Goal: Task Accomplishment & Management: Complete application form

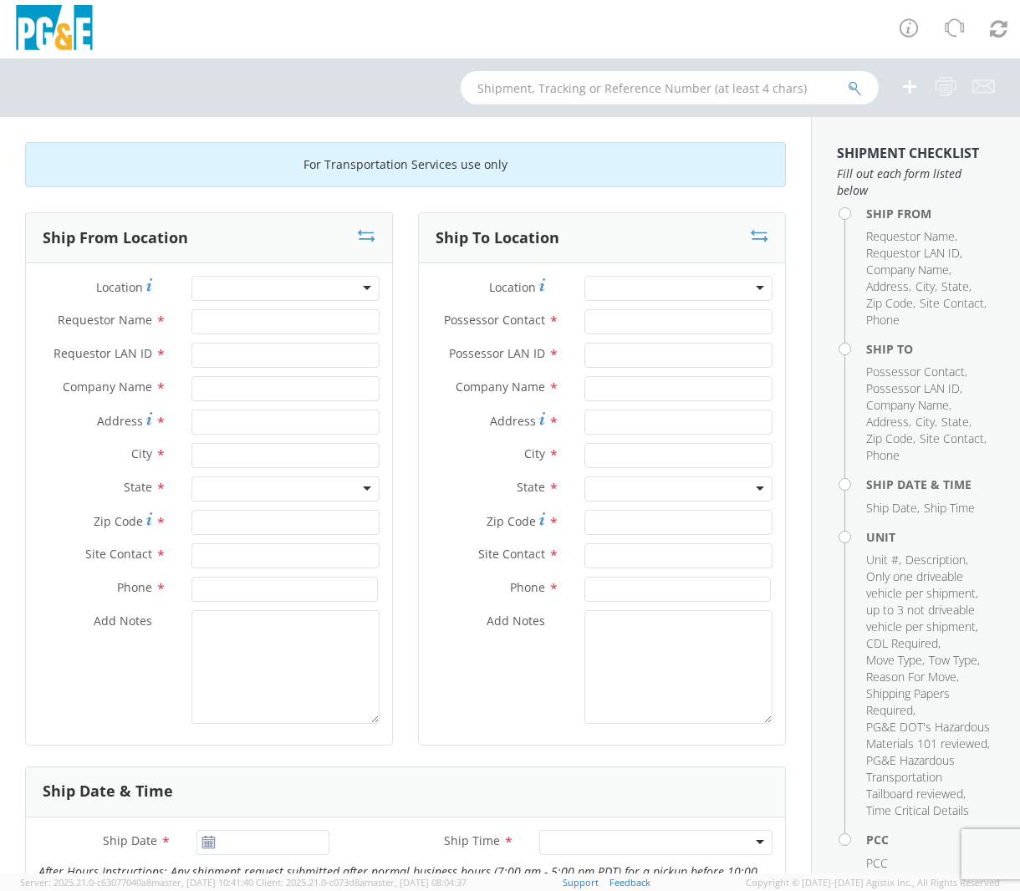
click at [270, 289] on div at bounding box center [285, 288] width 189 height 25
type input "hin"
type input "PG&E"
type input "[STREET_ADDRESS]"
type input "[PERSON_NAME]"
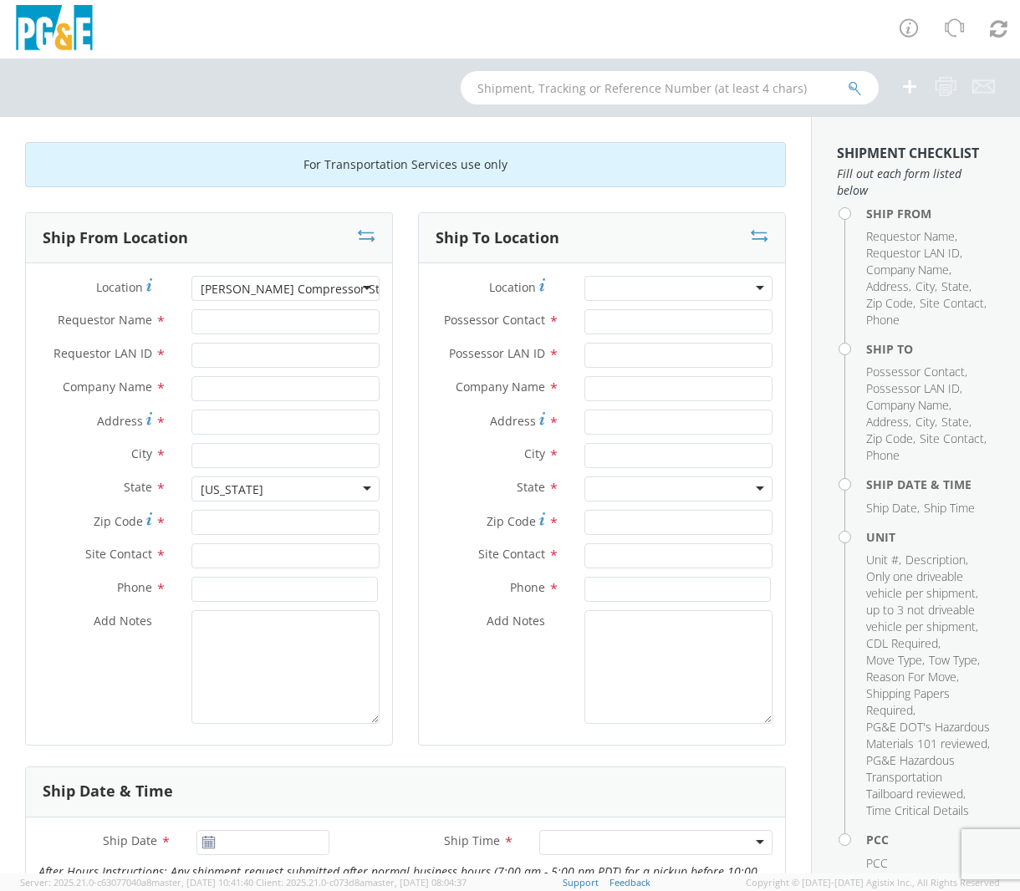
type input "92347"
click at [254, 327] on input "Requestor Name *" at bounding box center [285, 321] width 189 height 25
click at [257, 318] on input "Requestor Name *" at bounding box center [285, 321] width 189 height 25
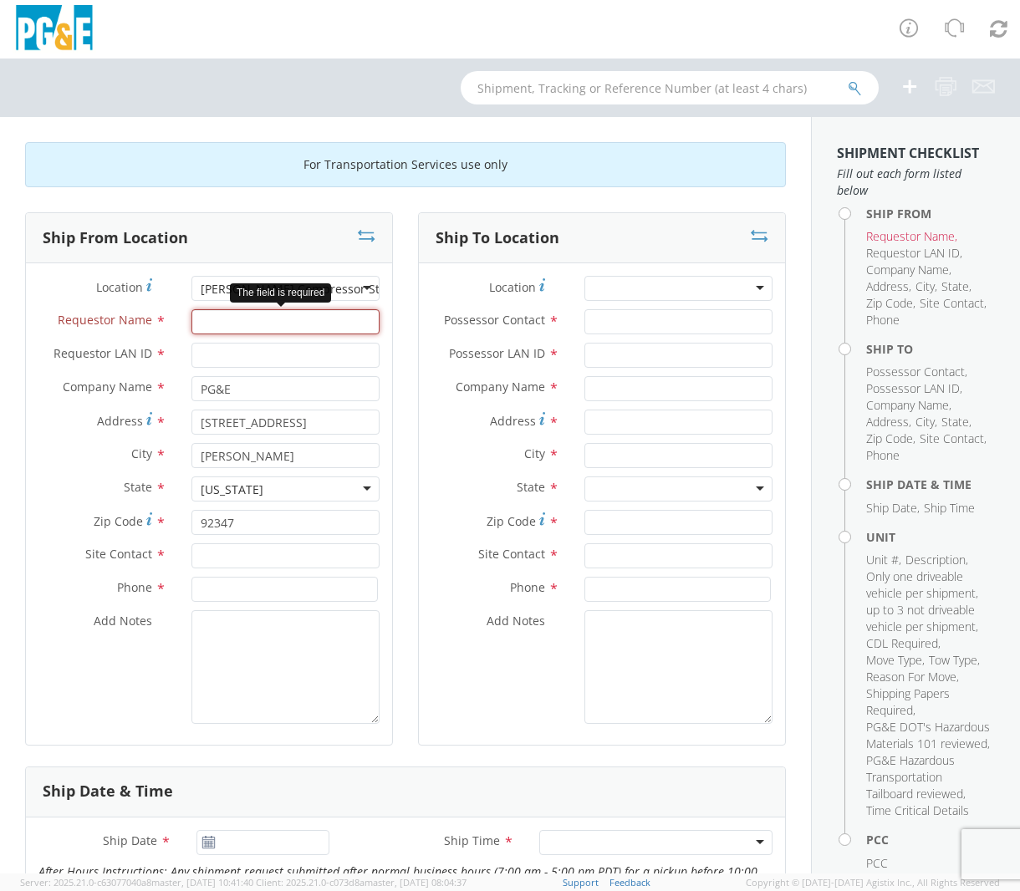
click at [209, 320] on input "Requestor Name *" at bounding box center [285, 321] width 189 height 25
paste input "[PERSON_NAME]"
type input "[PERSON_NAME]"
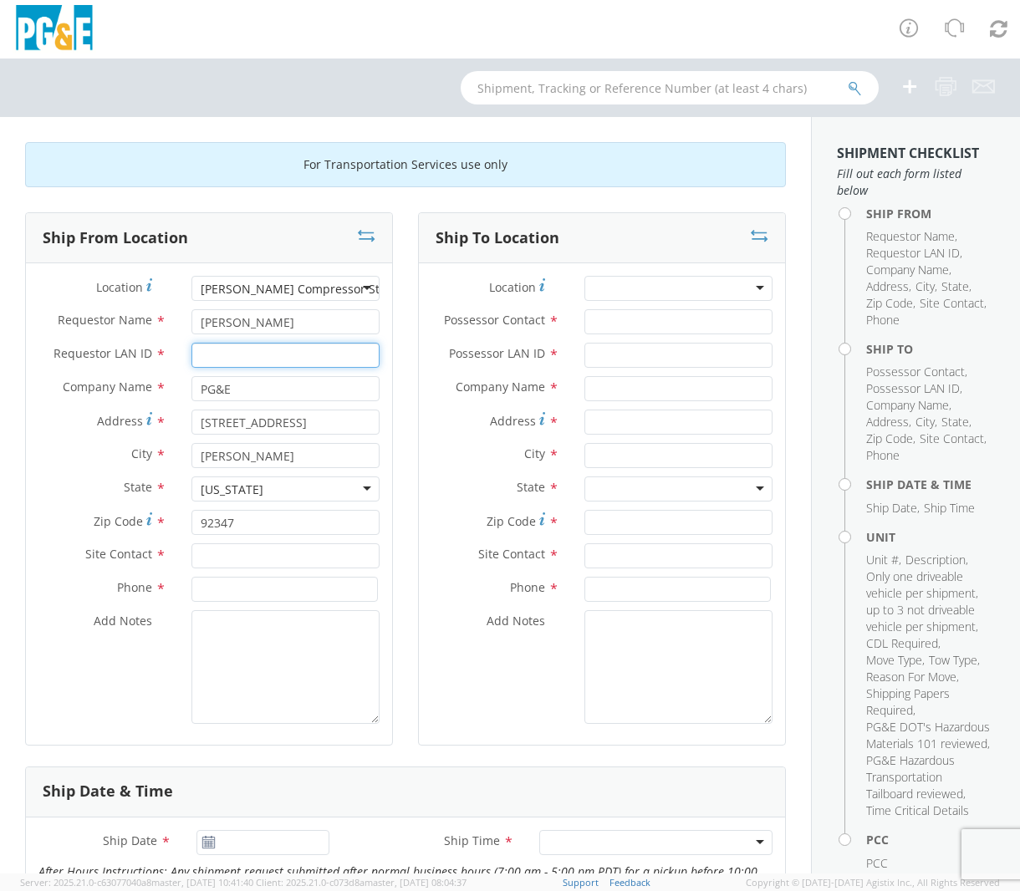
click at [228, 365] on input "Requestor LAN ID *" at bounding box center [285, 355] width 189 height 25
click at [313, 343] on input "Requestor LAN ID *" at bounding box center [285, 355] width 189 height 25
paste input "GRWE"
type input "GRWE"
click at [276, 561] on input "text" at bounding box center [285, 555] width 189 height 25
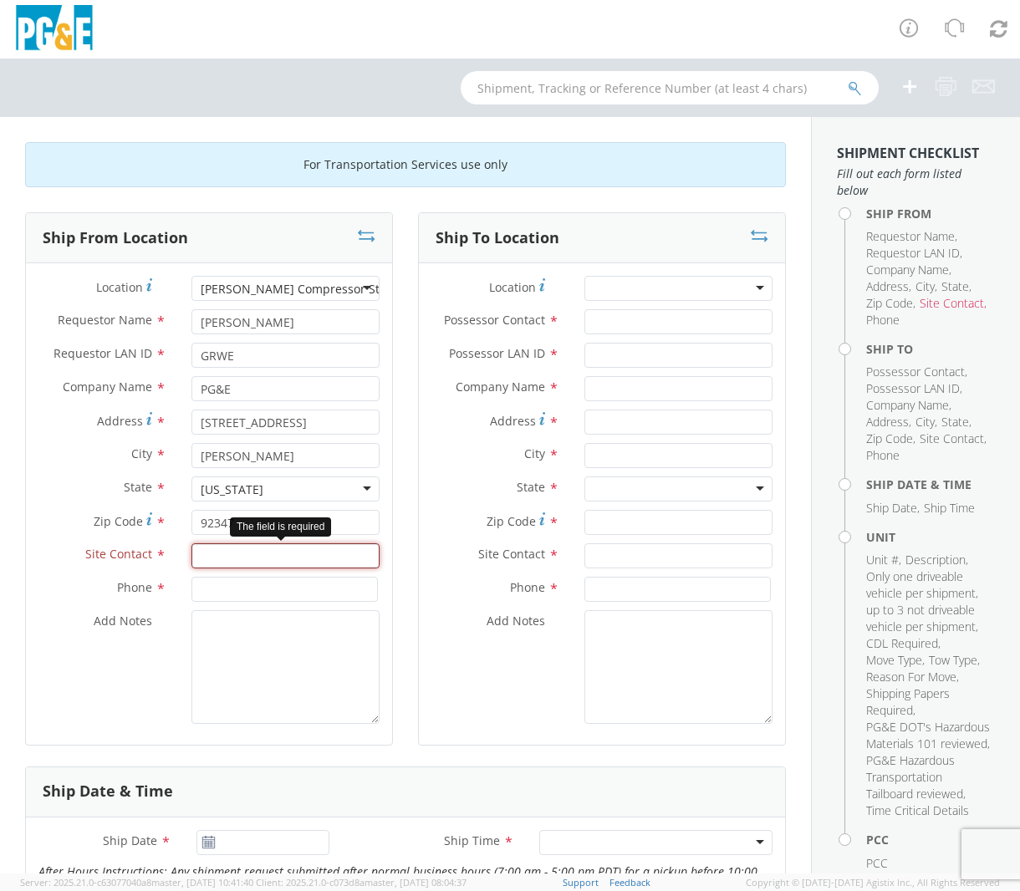
click at [207, 563] on input "text" at bounding box center [285, 555] width 189 height 25
paste input "[PERSON_NAME]"
type input "[PERSON_NAME]"
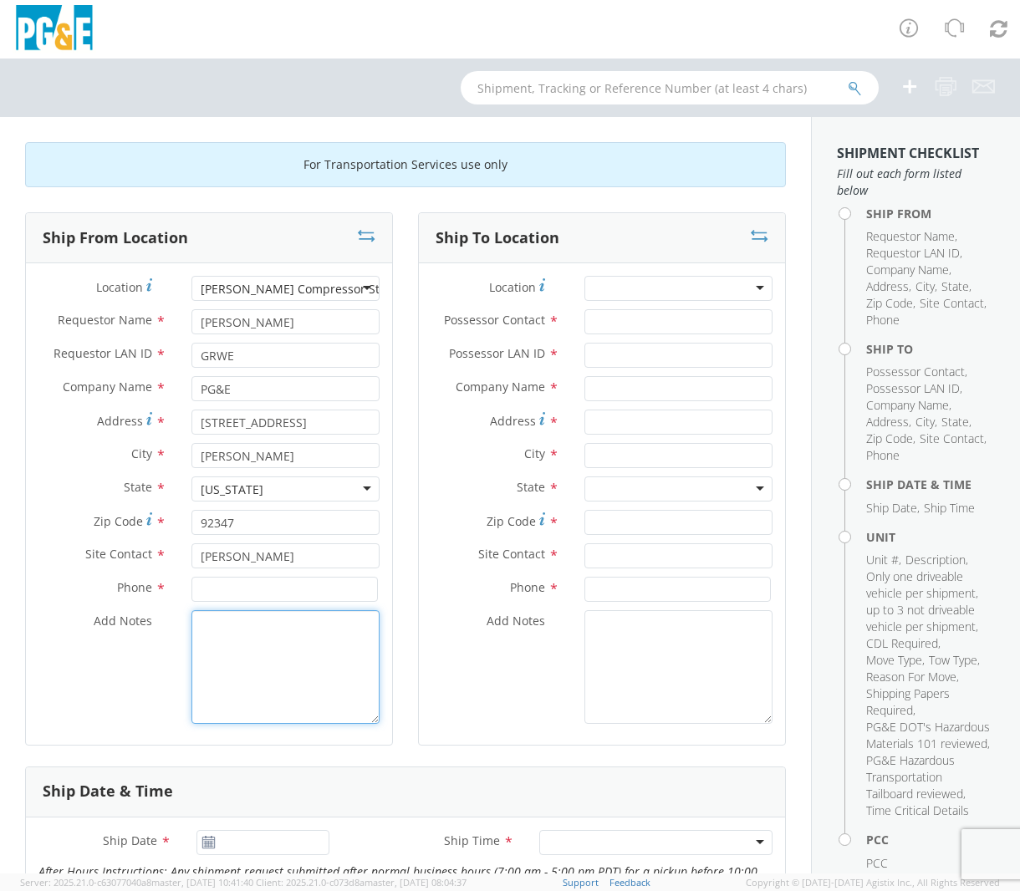
click at [241, 661] on textarea "Add Notes *" at bounding box center [285, 667] width 189 height 114
click at [277, 592] on input at bounding box center [284, 589] width 187 height 25
paste input "[PHONE_NUMBER]"
type input "[PHONE_NUMBER]"
click at [659, 282] on div at bounding box center [678, 288] width 189 height 25
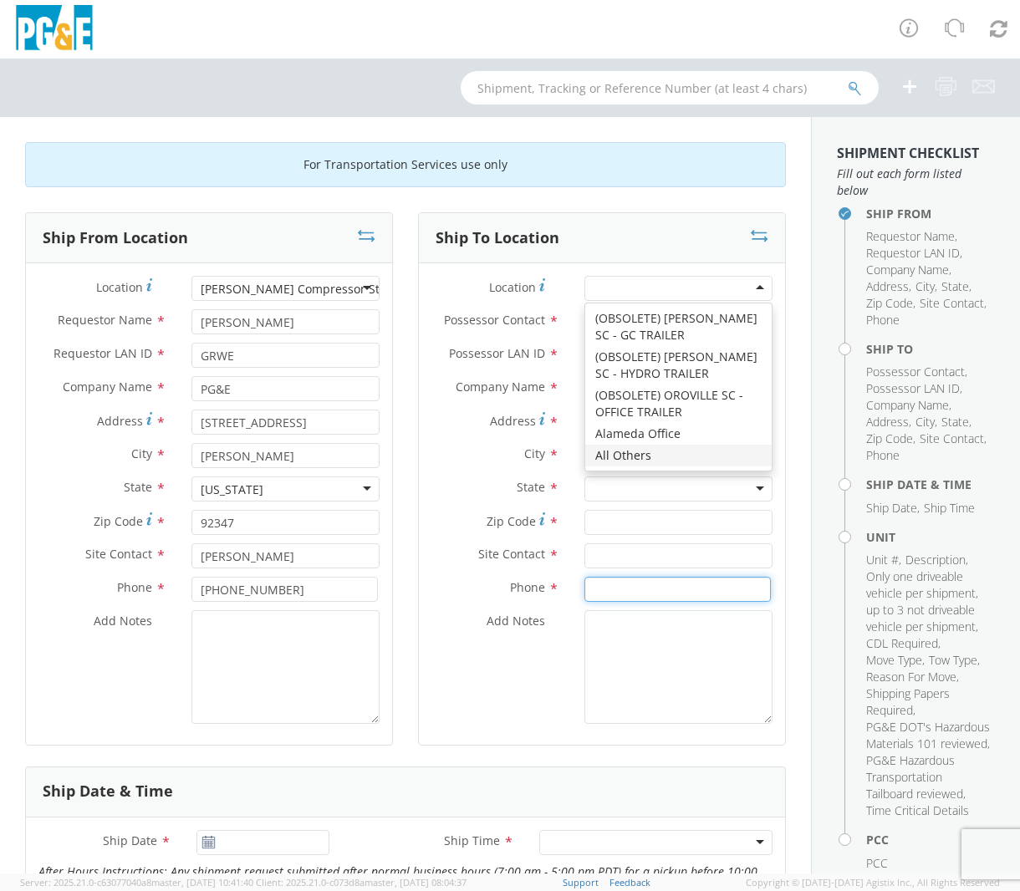
click at [646, 601] on input at bounding box center [677, 589] width 187 height 25
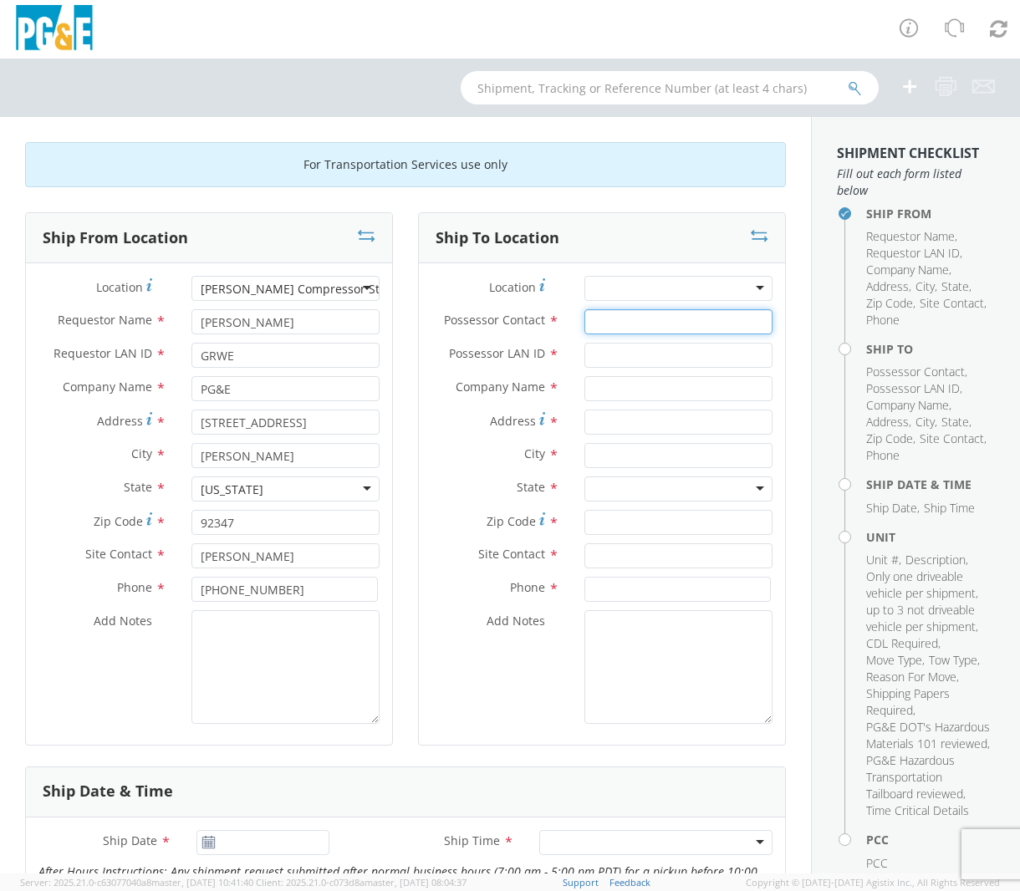
click at [662, 322] on input "Possessor Contact *" at bounding box center [678, 321] width 189 height 25
type input "m3hv"
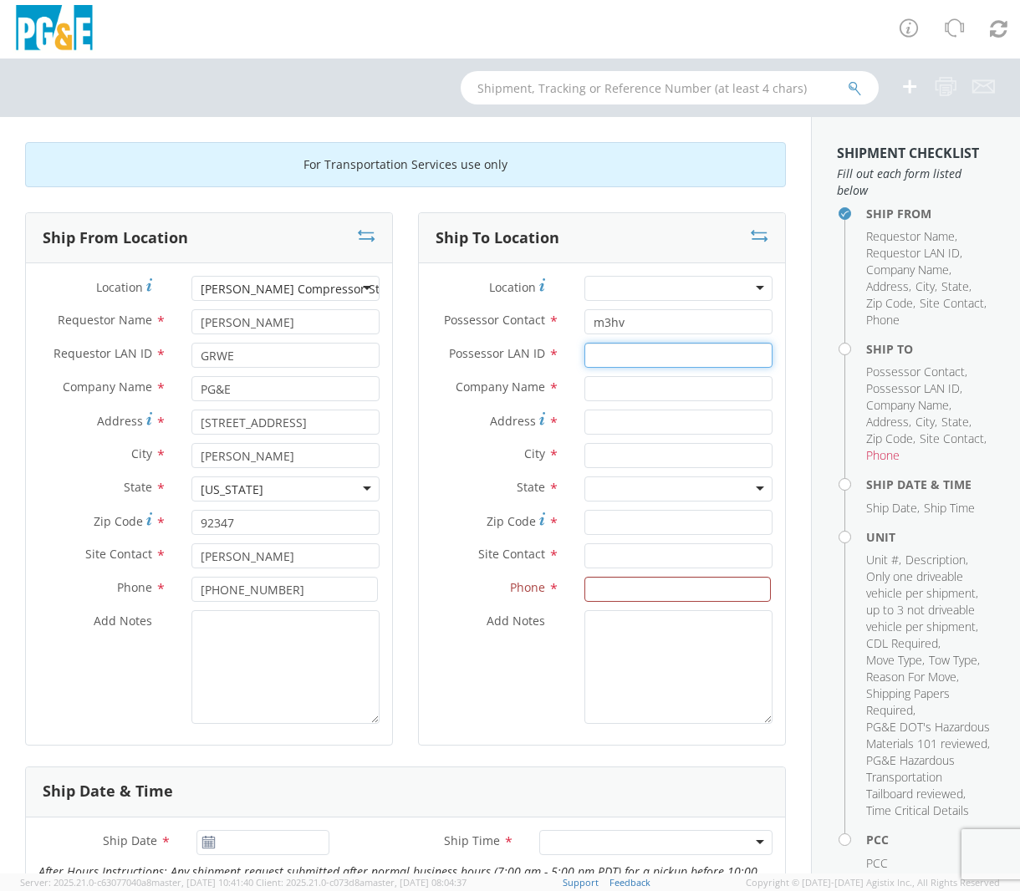
type input "4"
drag, startPoint x: 644, startPoint y: 328, endPoint x: 562, endPoint y: 316, distance: 82.8
click at [572, 316] on div "m3hv" at bounding box center [679, 321] width 214 height 25
type input "m"
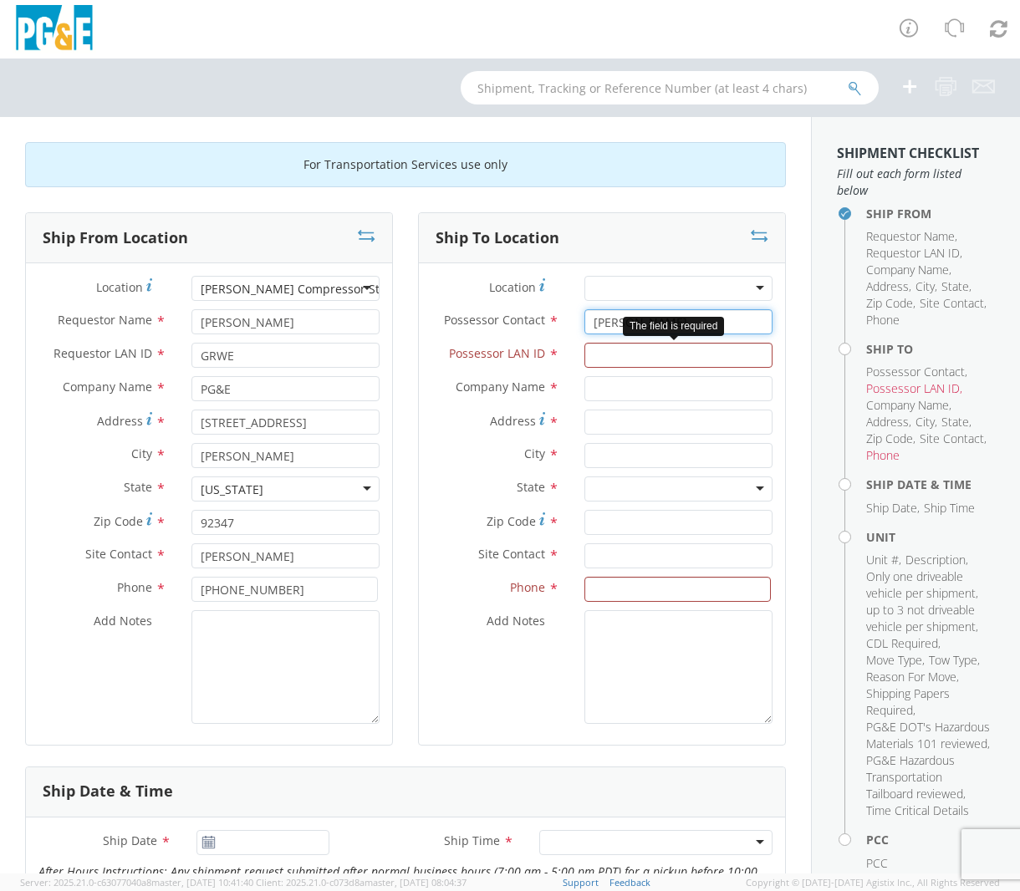
type input "[PERSON_NAME]"
click at [648, 367] on input "Possessor LAN ID *" at bounding box center [678, 355] width 189 height 25
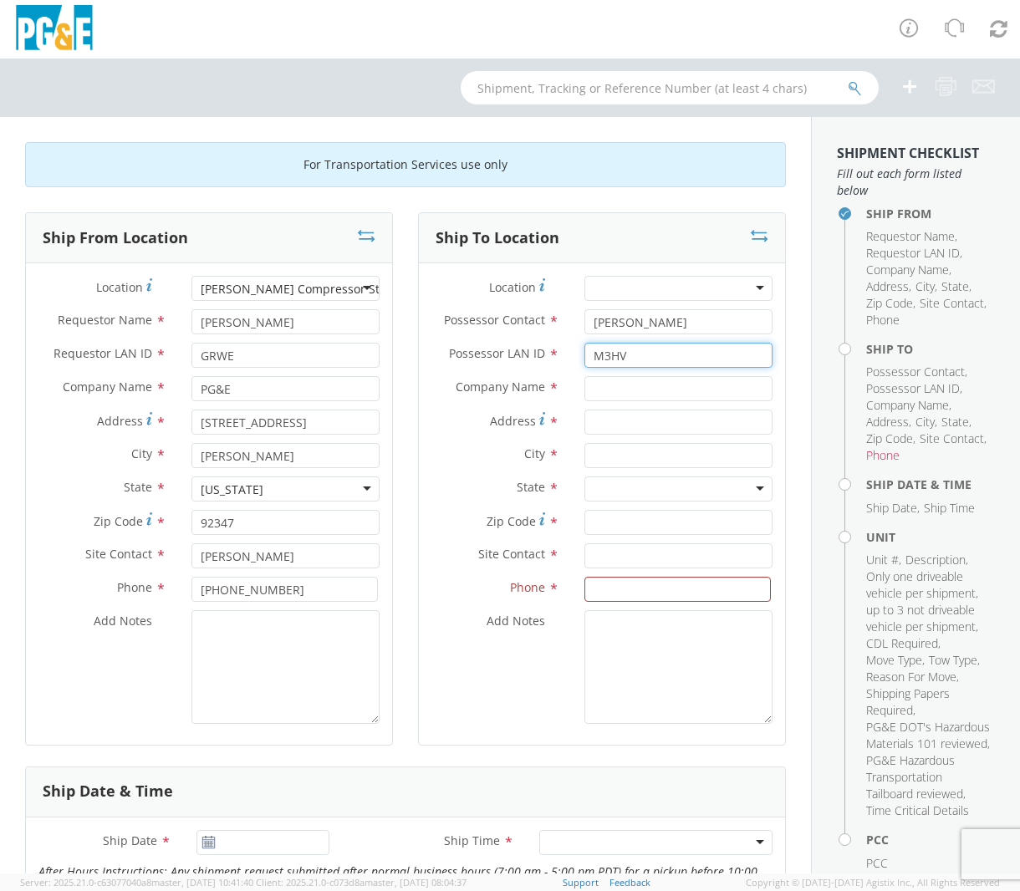
type input "M3HV"
click at [605, 389] on input "text" at bounding box center [678, 388] width 189 height 25
click at [530, 128] on div "For Transportation Services use only Ship From Location Location * [PERSON_NAME…" at bounding box center [405, 495] width 811 height 756
click at [592, 389] on input "text" at bounding box center [678, 388] width 189 height 25
type input "[PERSON_NAME]"
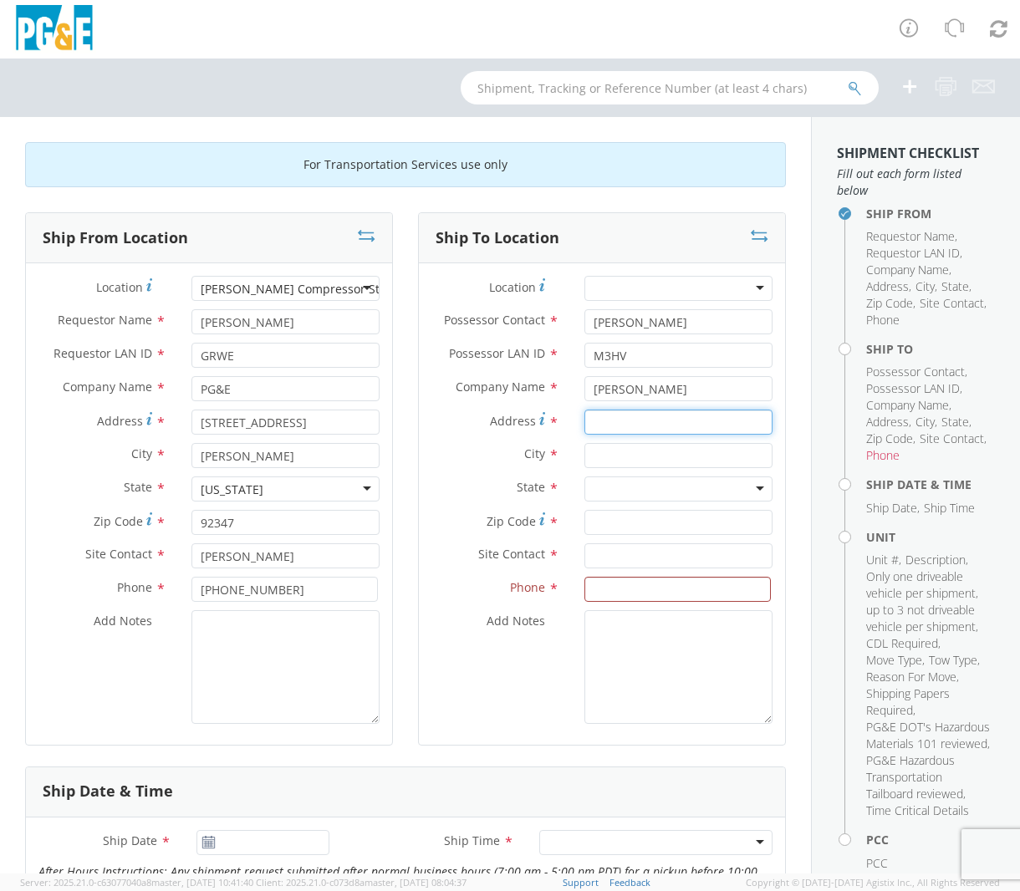
click at [609, 426] on input "Address *" at bounding box center [678, 421] width 189 height 25
paste input "[STREET_ADDRESS]"
type input "[STREET_ADDRESS]"
click at [602, 448] on input "text" at bounding box center [678, 455] width 189 height 25
type input "M"
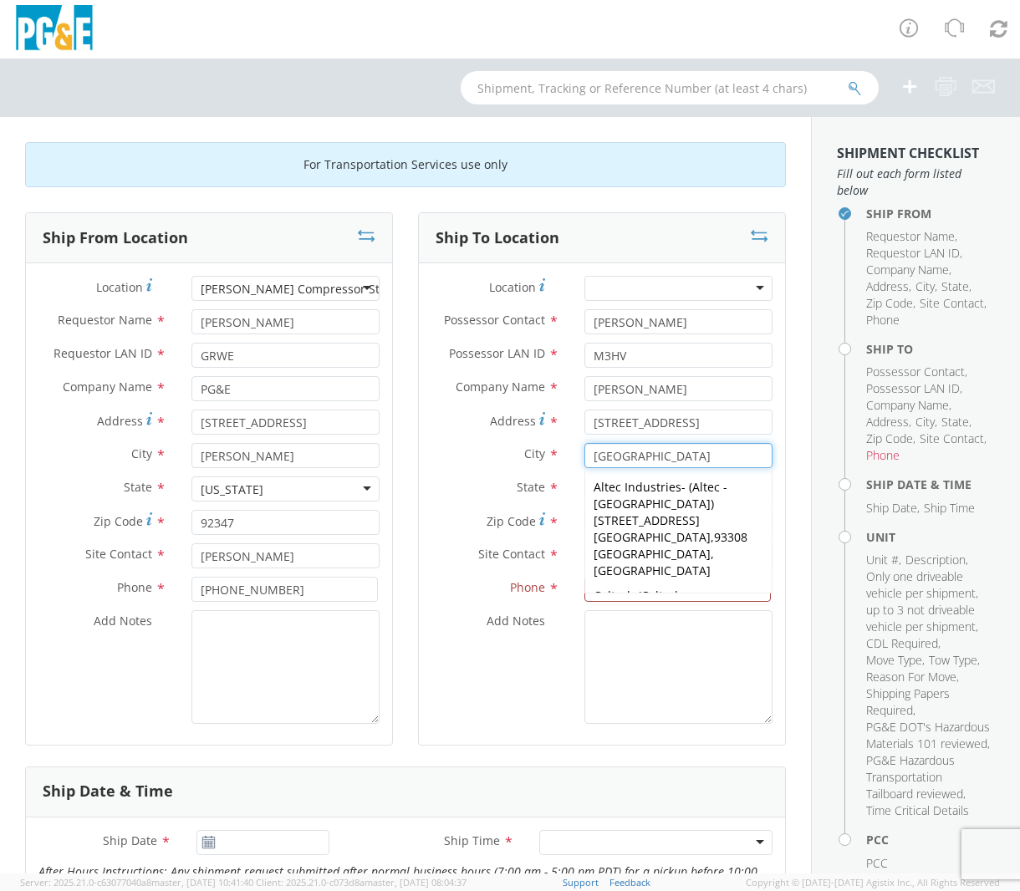
type input "[GEOGRAPHIC_DATA]"
click at [522, 694] on div "Add Notes *" at bounding box center [602, 667] width 366 height 114
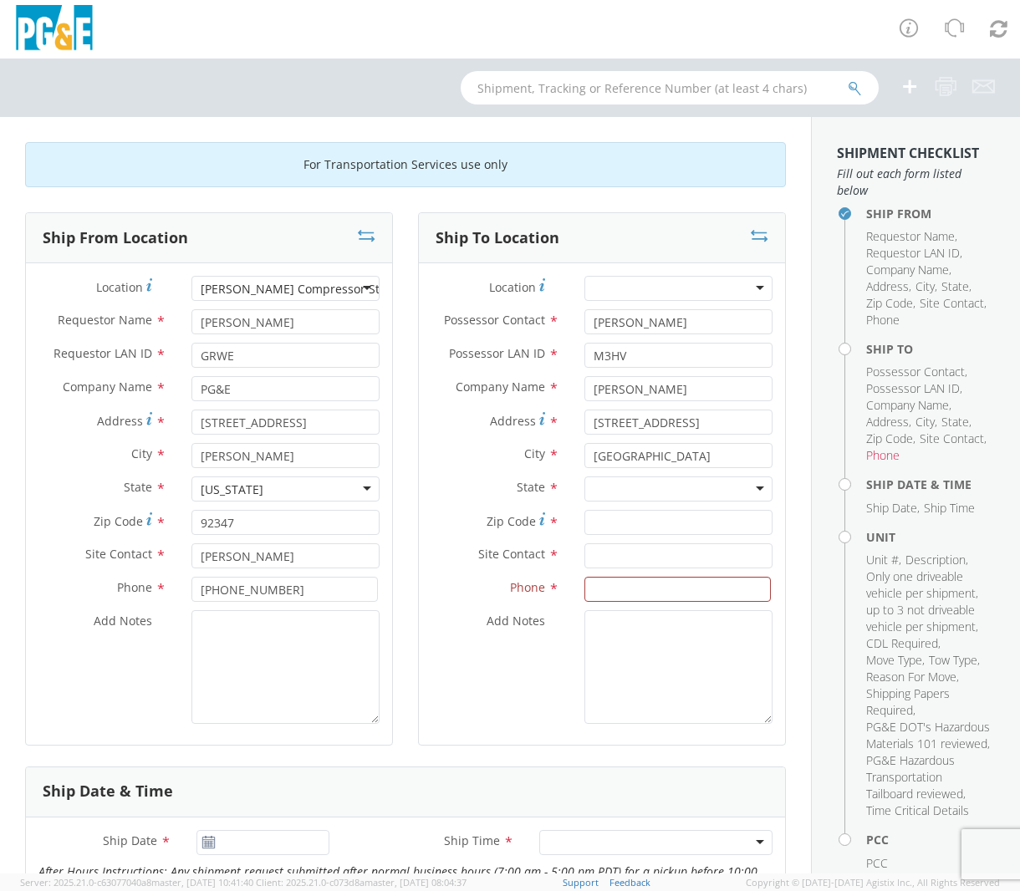
click at [664, 490] on div at bounding box center [678, 488] width 189 height 25
type input "b"
type input "cal"
click at [652, 522] on input "Zip Code *" at bounding box center [678, 522] width 189 height 25
click at [291, 730] on div "Add Notes *" at bounding box center [209, 671] width 366 height 122
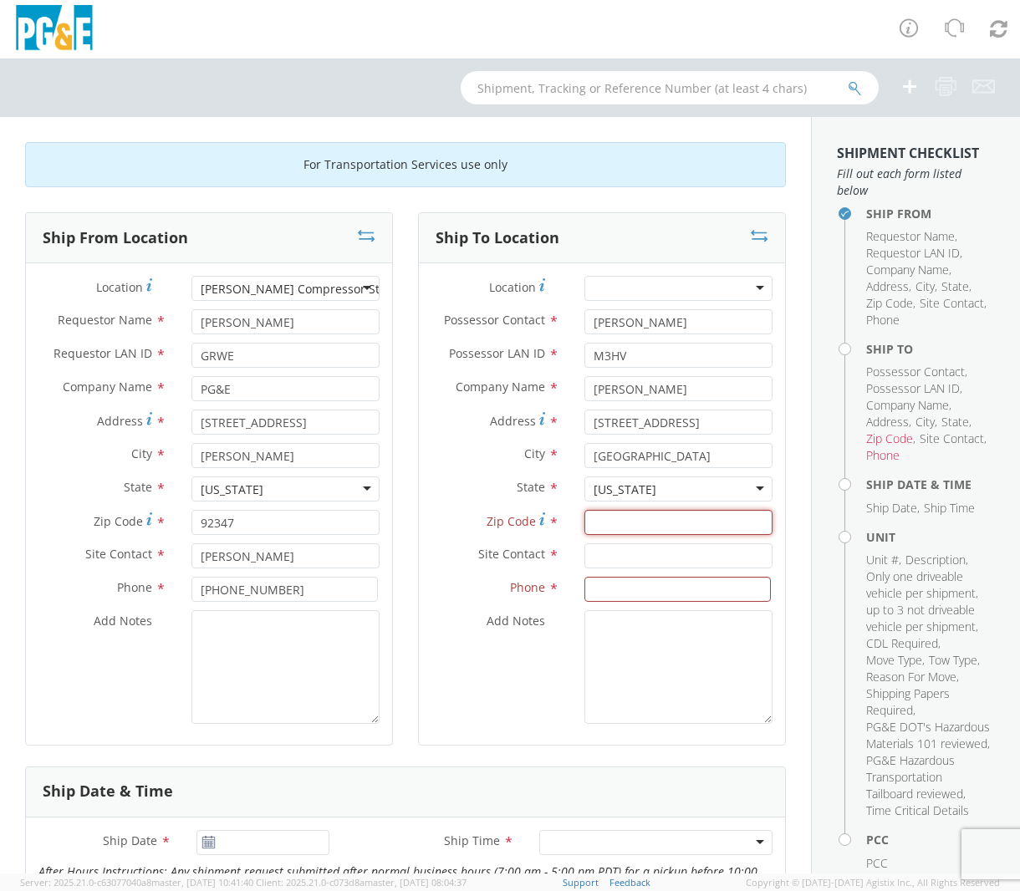
click at [628, 527] on input "Zip Code *" at bounding box center [678, 522] width 189 height 25
type input "93313"
click at [628, 587] on input at bounding box center [677, 589] width 187 height 25
click at [628, 552] on input "text" at bounding box center [678, 555] width 189 height 25
type input "[PERSON_NAME]"
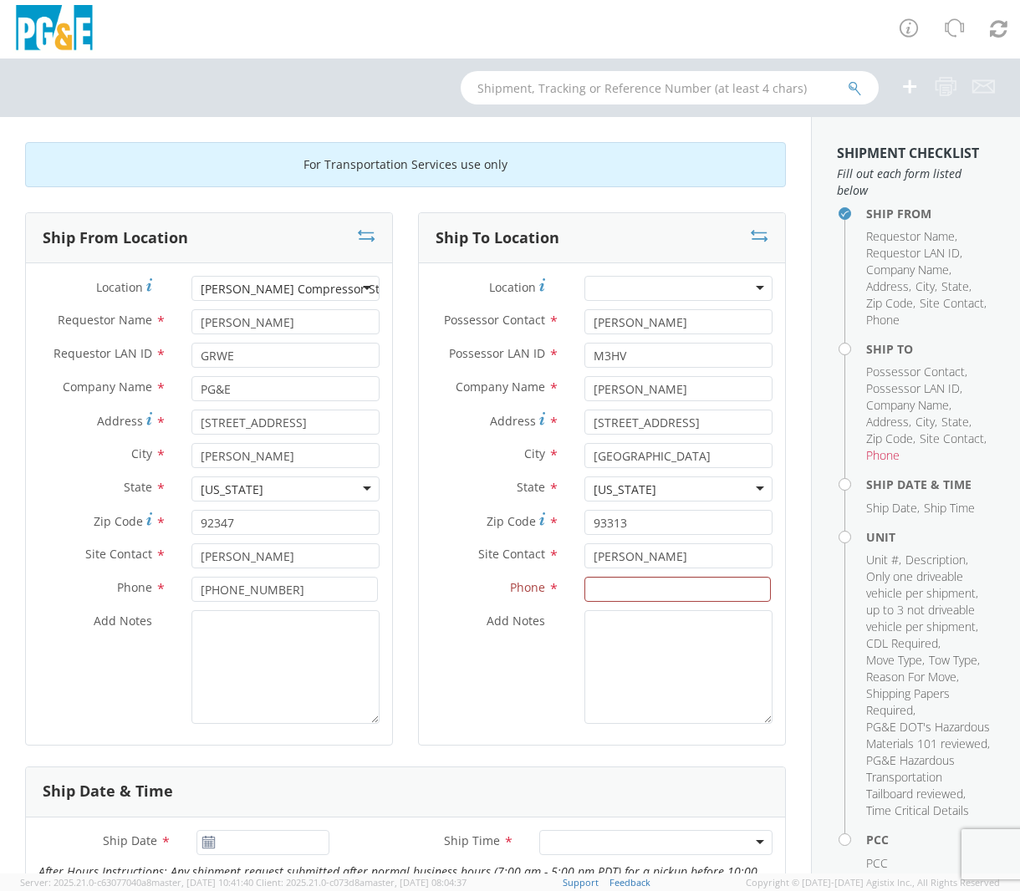
click at [692, 135] on div "For Transportation Services use only Ship From Location Location * [PERSON_NAME…" at bounding box center [405, 495] width 811 height 756
click at [676, 597] on input at bounding box center [677, 589] width 187 height 25
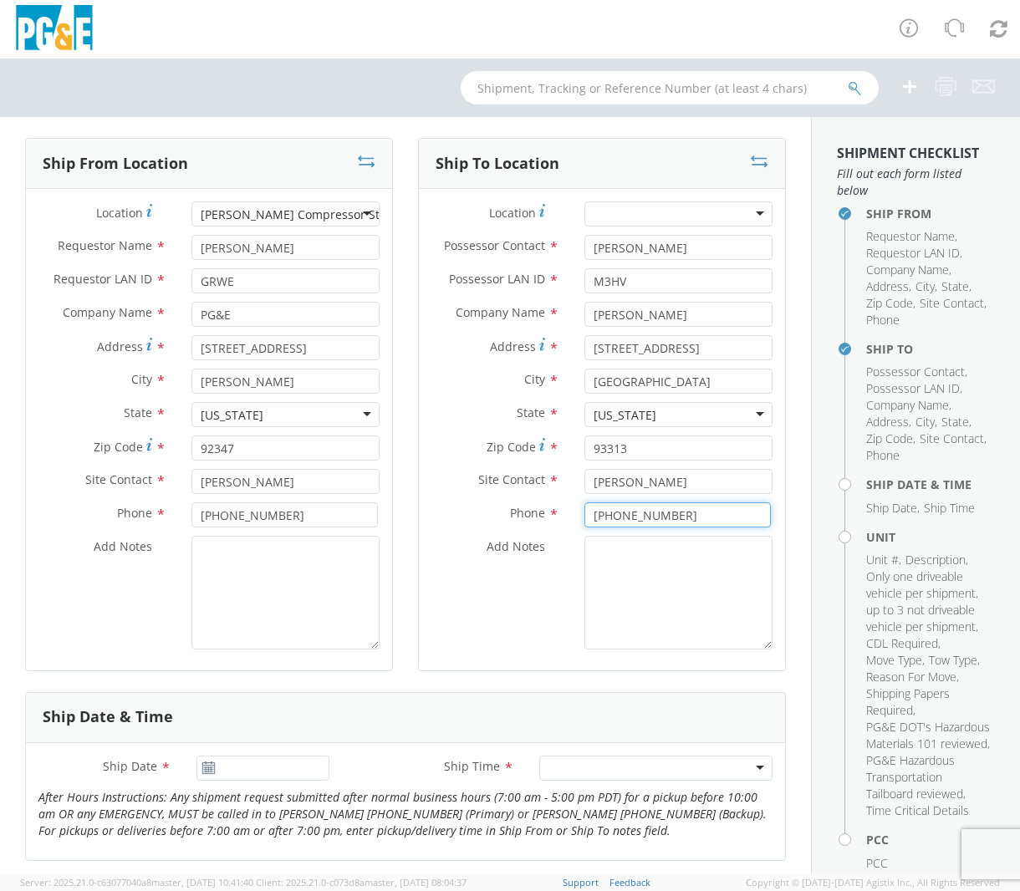
scroll to position [334, 0]
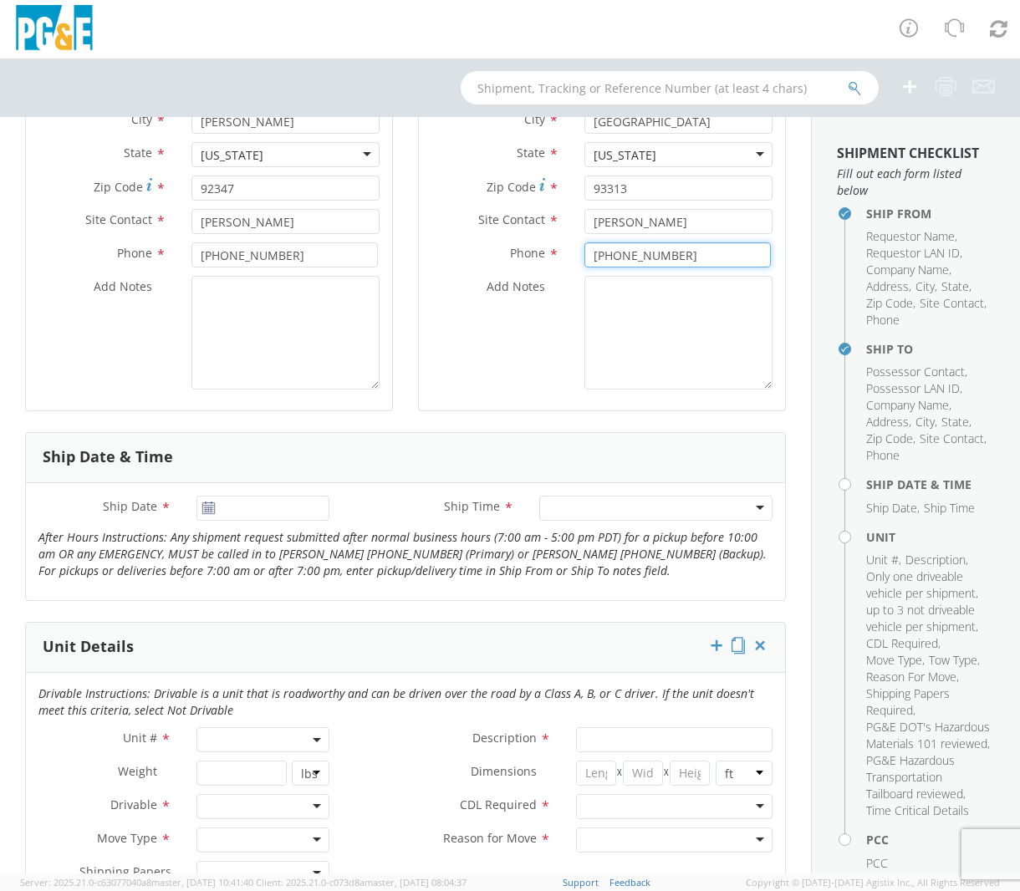
type input "[PHONE_NUMBER]"
click at [219, 506] on input "Ship Date *" at bounding box center [262, 508] width 133 height 25
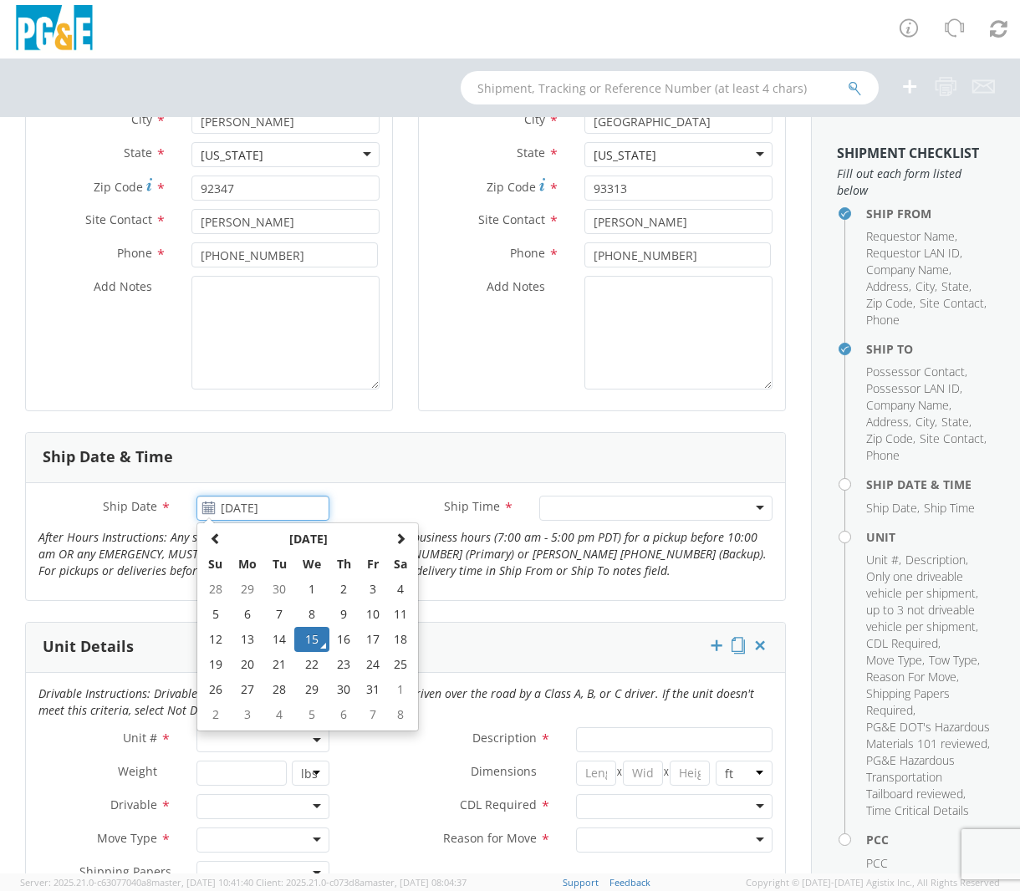
click at [307, 636] on td "15" at bounding box center [311, 639] width 35 height 25
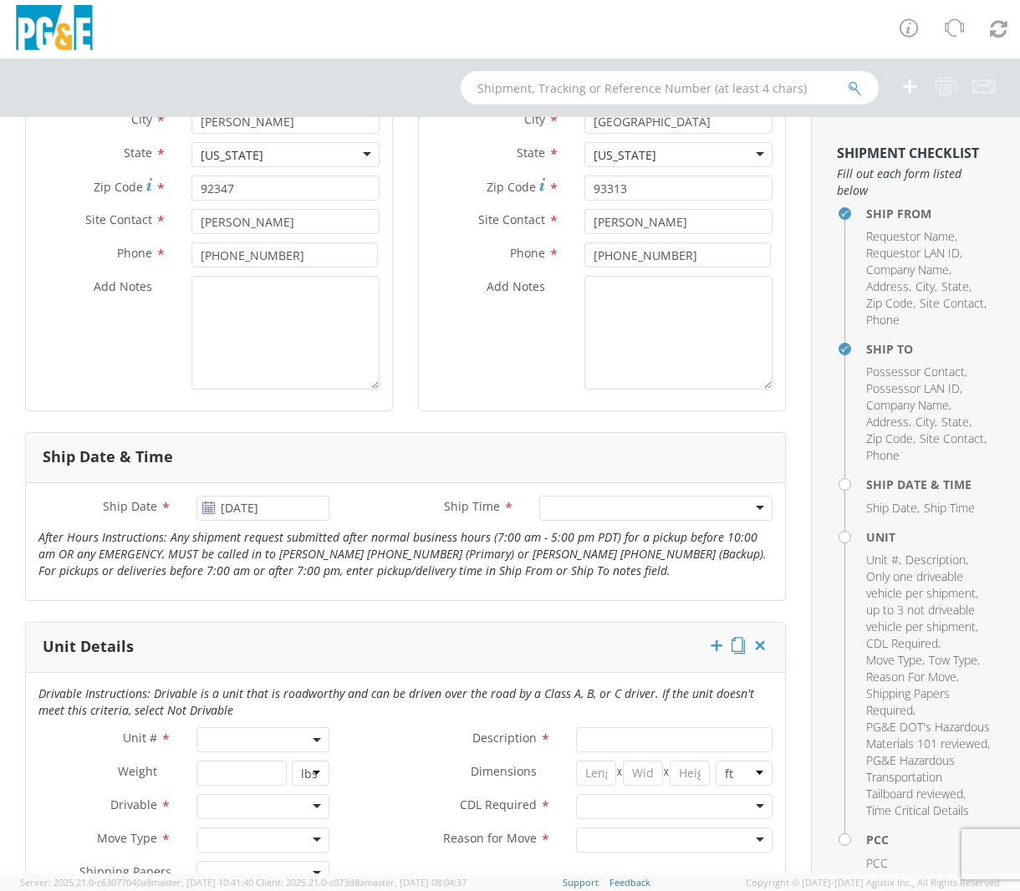
click at [612, 508] on div at bounding box center [655, 508] width 233 height 25
click at [267, 510] on input "[DATE]" at bounding box center [262, 508] width 133 height 25
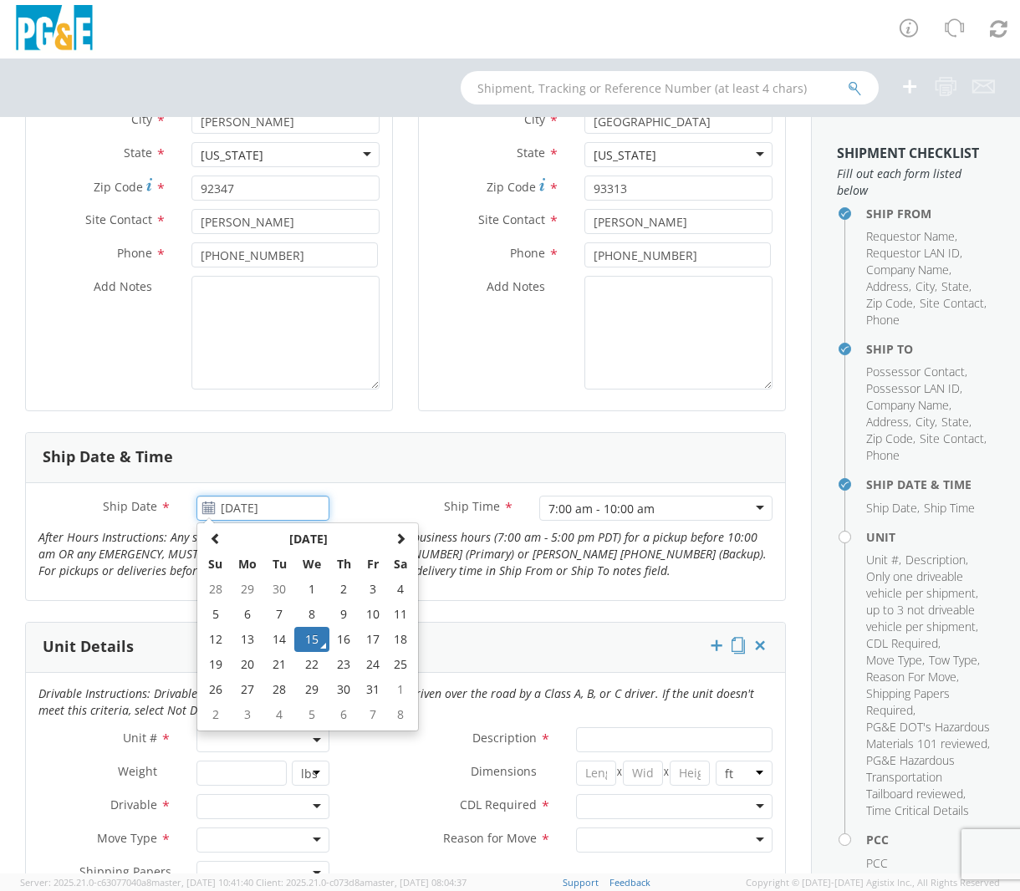
click at [365, 636] on td "17" at bounding box center [372, 639] width 28 height 25
type input "[DATE]"
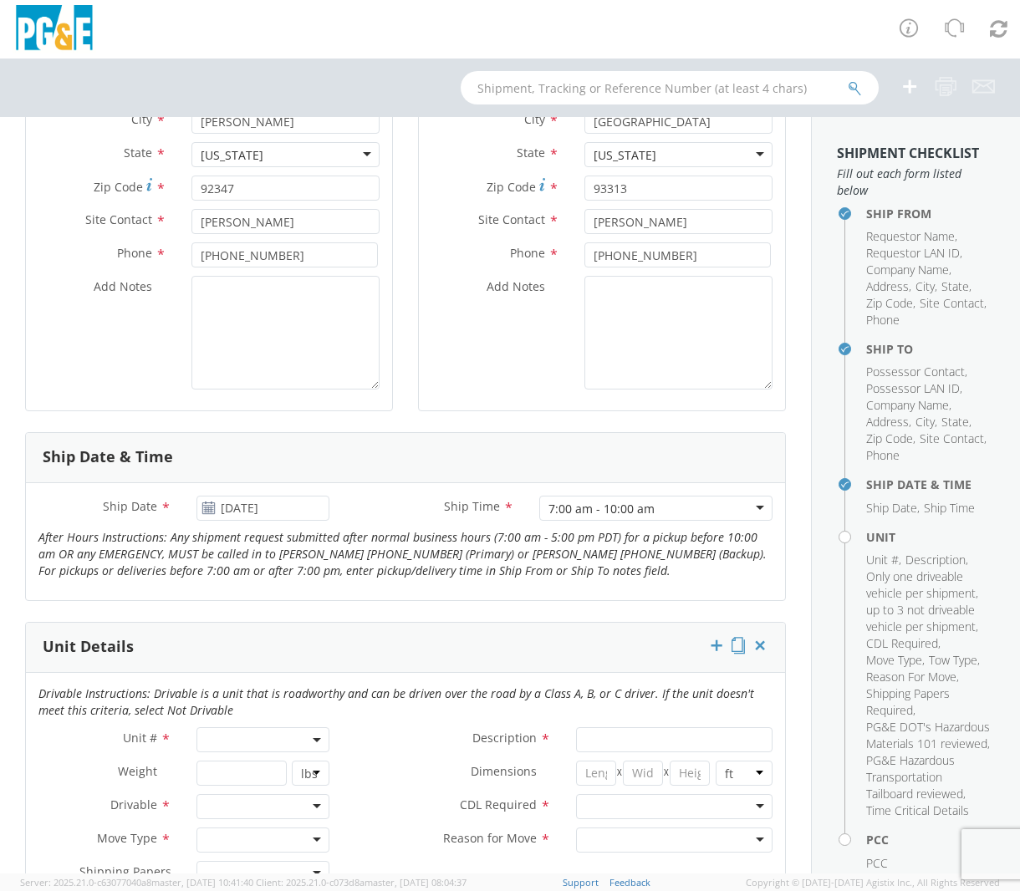
scroll to position [501, 0]
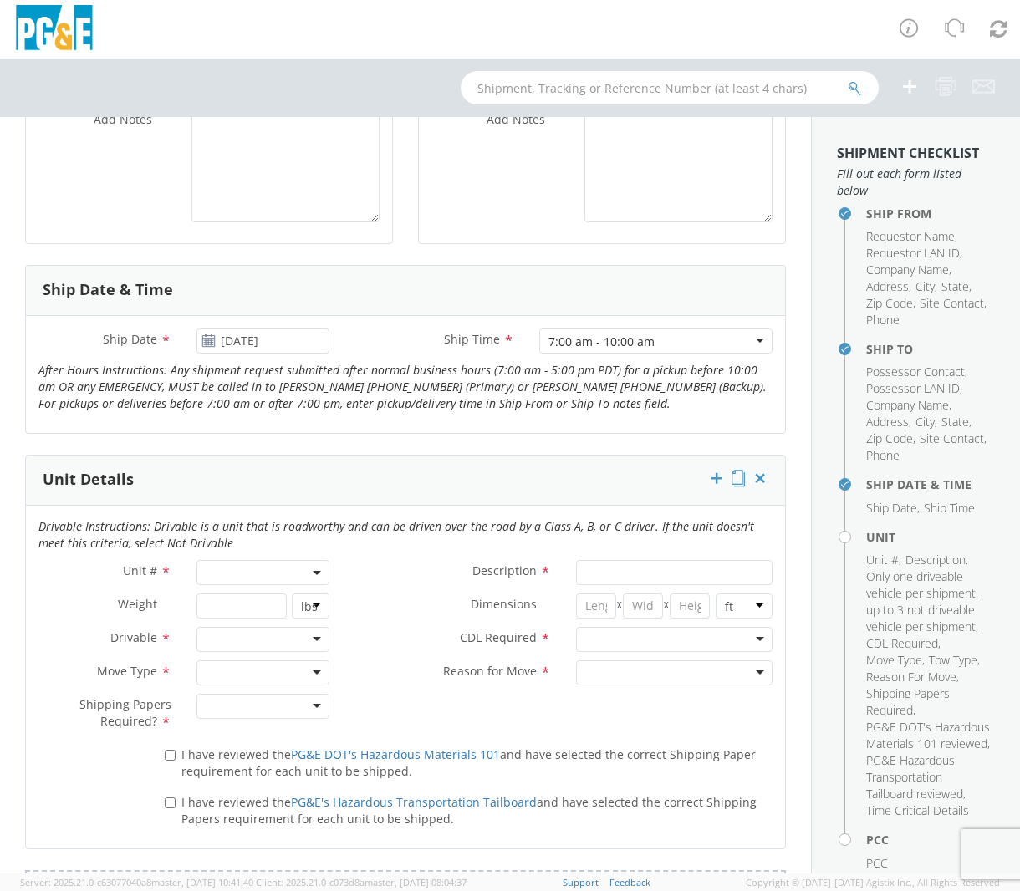
click at [224, 565] on span at bounding box center [262, 572] width 133 height 25
click at [267, 598] on input "search" at bounding box center [262, 599] width 122 height 25
type input "B37033"
type input "PICKUP; 1/2T 4x4"
type input "7050"
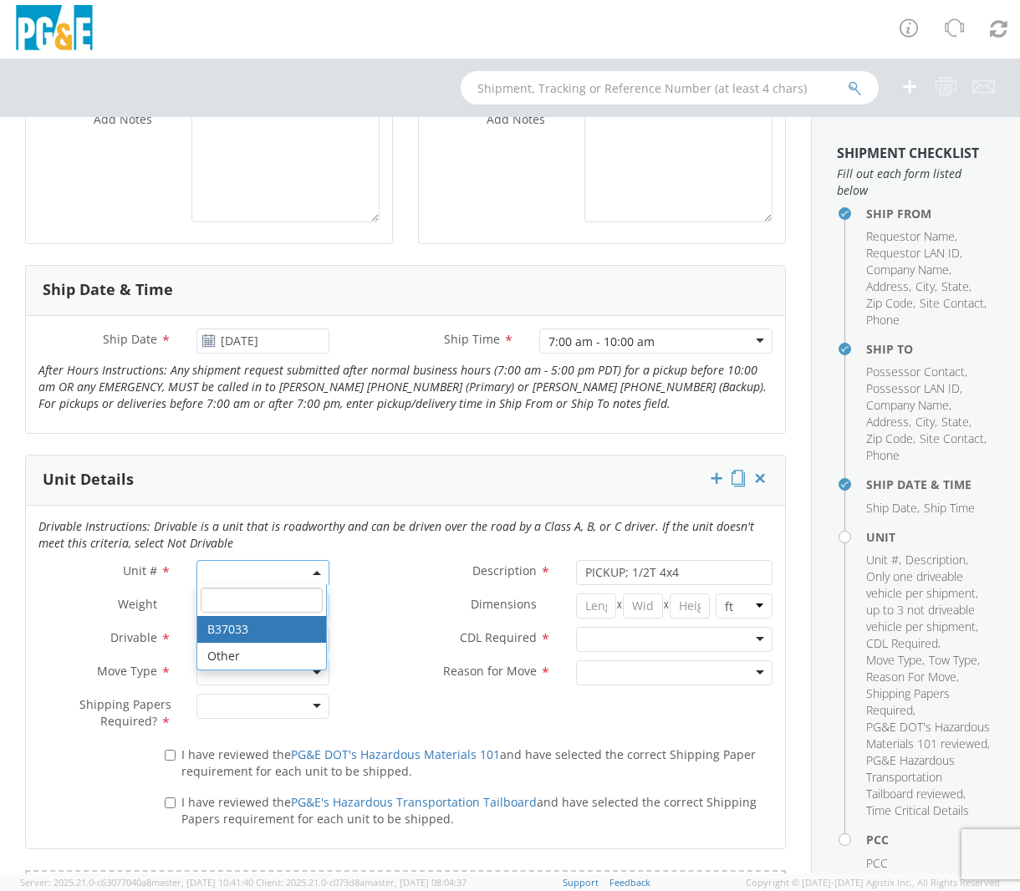
select select "B37033"
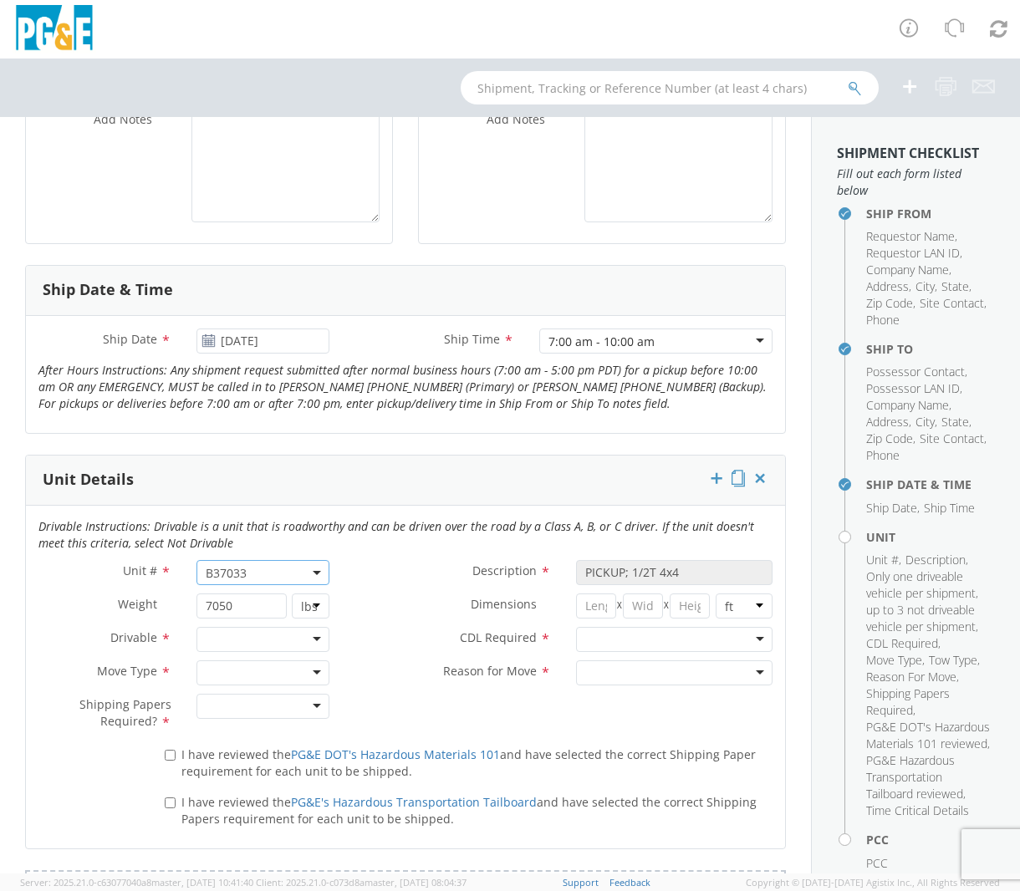
click at [242, 641] on div at bounding box center [262, 639] width 133 height 25
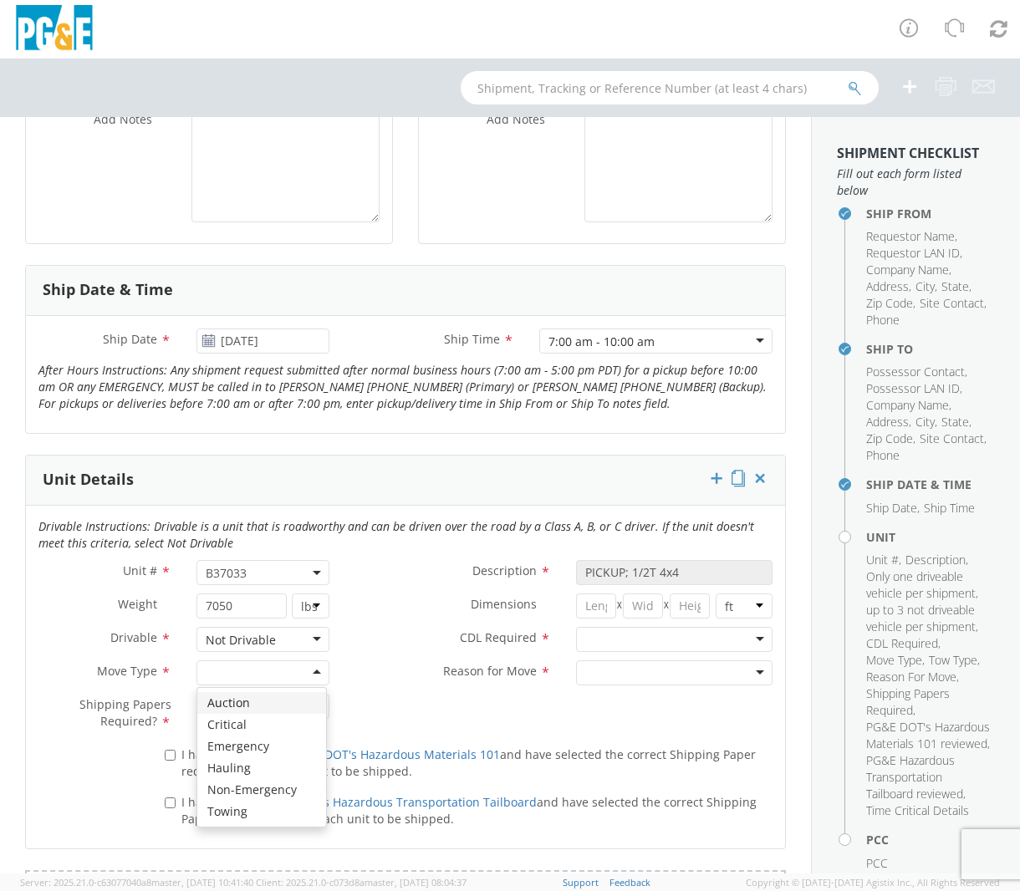
click at [239, 674] on div at bounding box center [262, 672] width 133 height 25
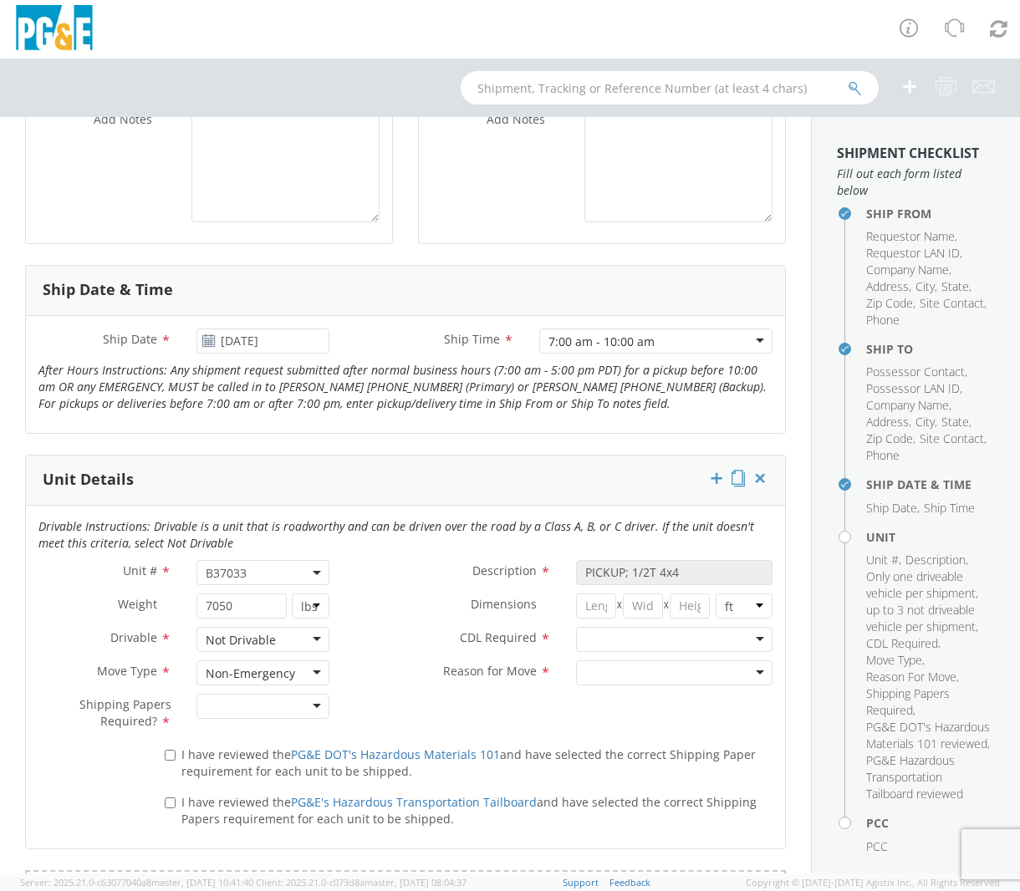
click at [236, 705] on div at bounding box center [262, 706] width 133 height 25
click at [169, 748] on label "I have reviewed the PG&E DOT's Hazardous Materials 101 and have selected the co…" at bounding box center [469, 762] width 608 height 36
click at [169, 750] on input "I have reviewed the PG&E DOT's Hazardous Materials 101 and have selected the co…" at bounding box center [170, 755] width 11 height 11
checkbox input "true"
click at [169, 810] on label "I have reviewed the PG&E's Hazardous Transportation Tailboard and have selected…" at bounding box center [469, 809] width 608 height 36
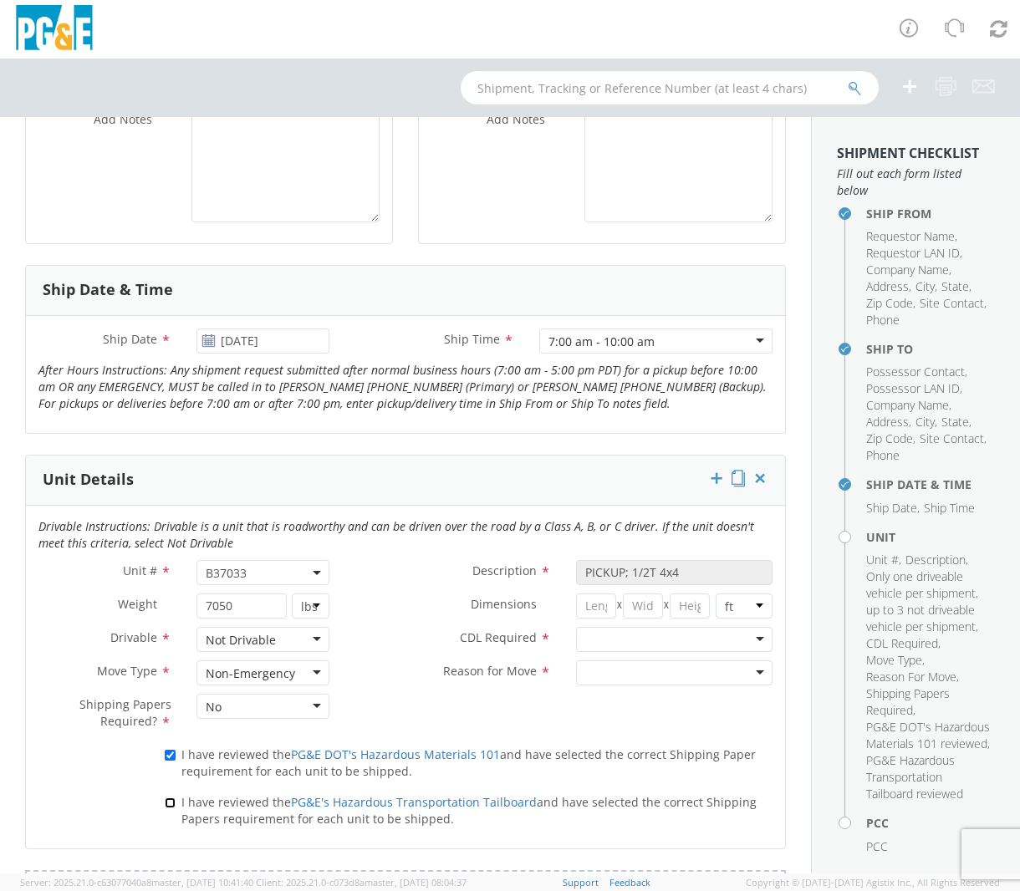
click at [169, 808] on input "I have reviewed the PG&E's Hazardous Transportation Tailboard and have selected…" at bounding box center [170, 802] width 11 height 11
checkbox input "true"
click at [685, 628] on div at bounding box center [674, 639] width 196 height 25
click at [644, 674] on div at bounding box center [674, 672] width 196 height 25
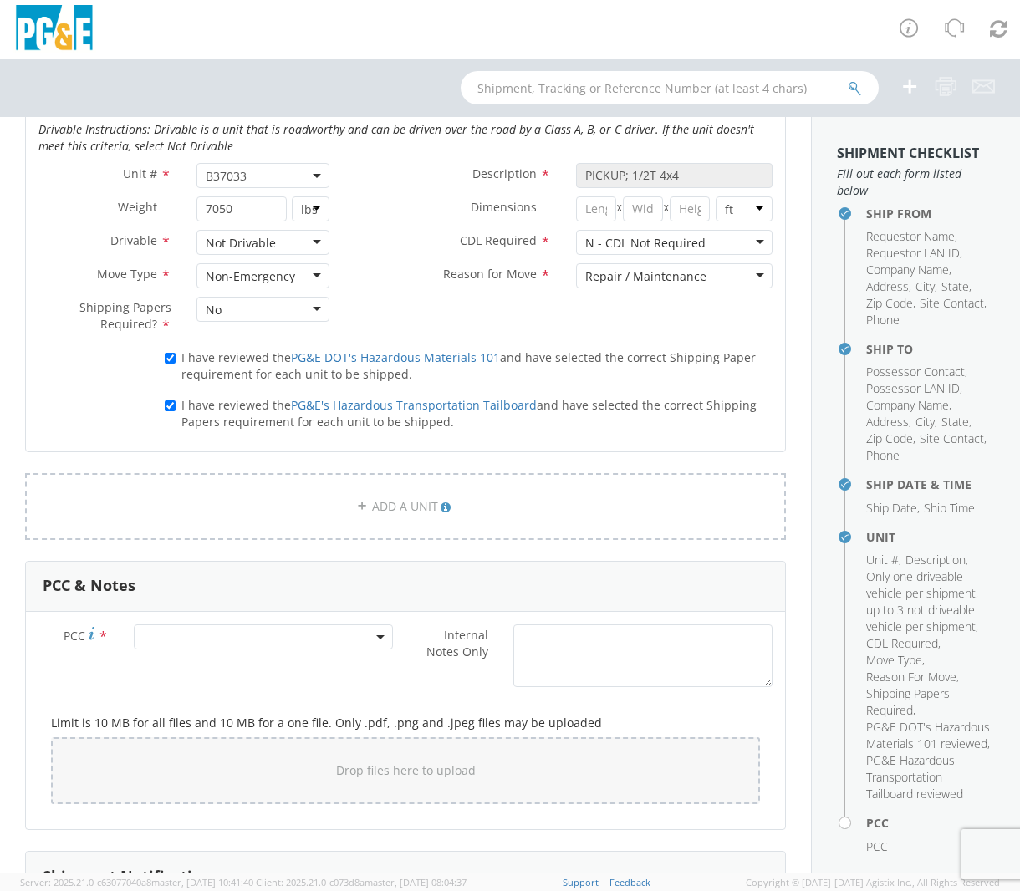
scroll to position [1003, 0]
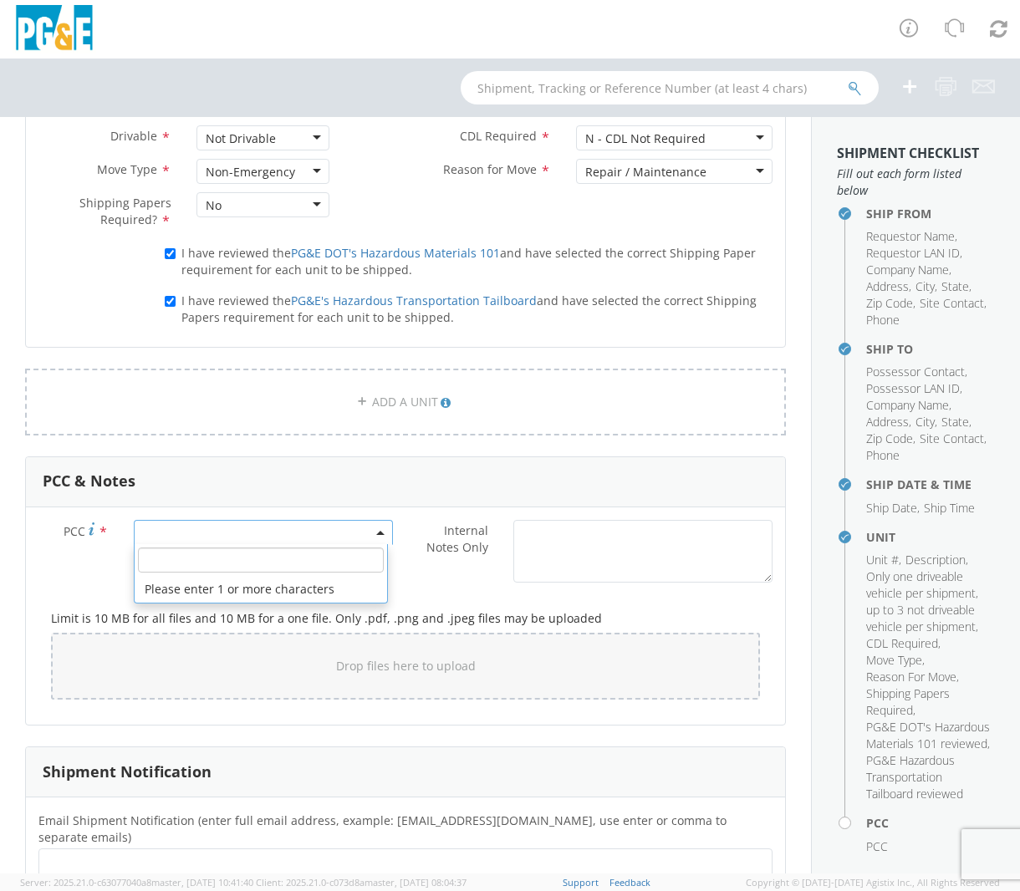
click at [263, 529] on span at bounding box center [264, 532] width 260 height 25
click at [250, 563] on input "number" at bounding box center [261, 559] width 247 height 25
type input "11295"
select select "11295"
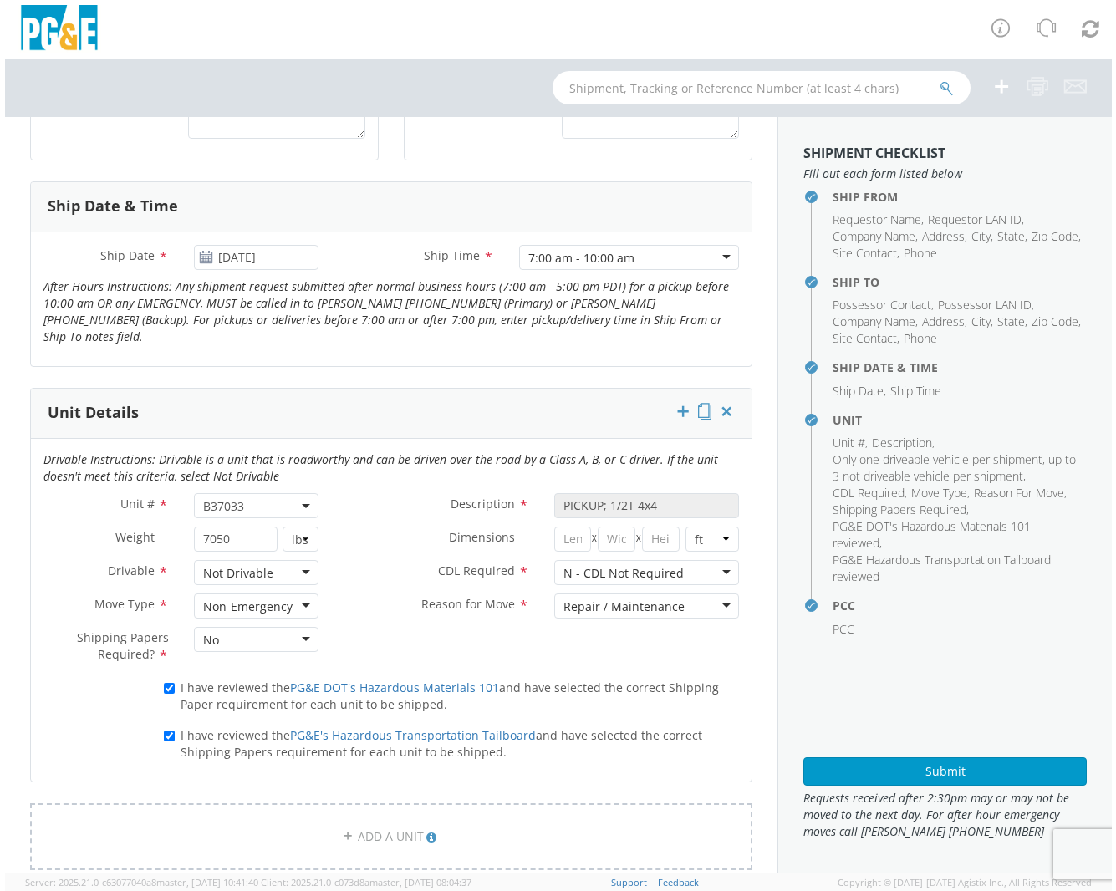
scroll to position [572, 0]
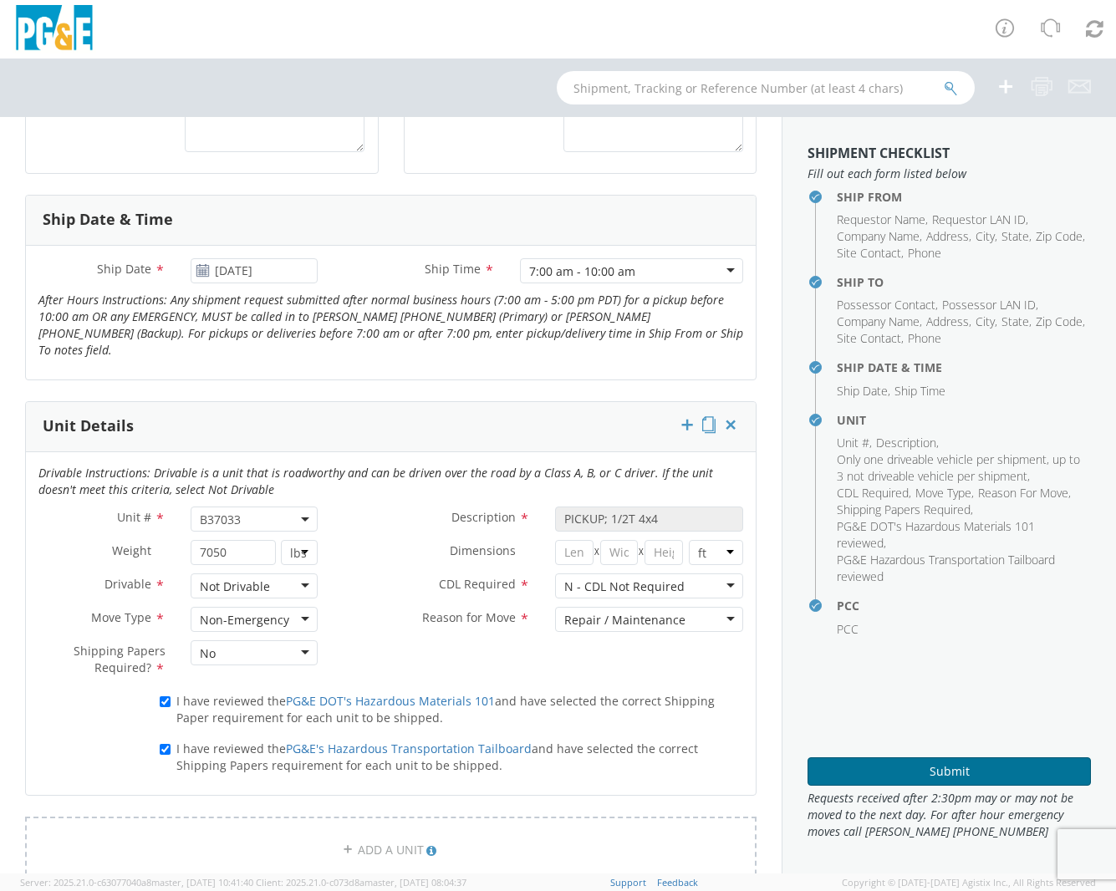
click at [868, 774] on button "Submit" at bounding box center [948, 771] width 283 height 28
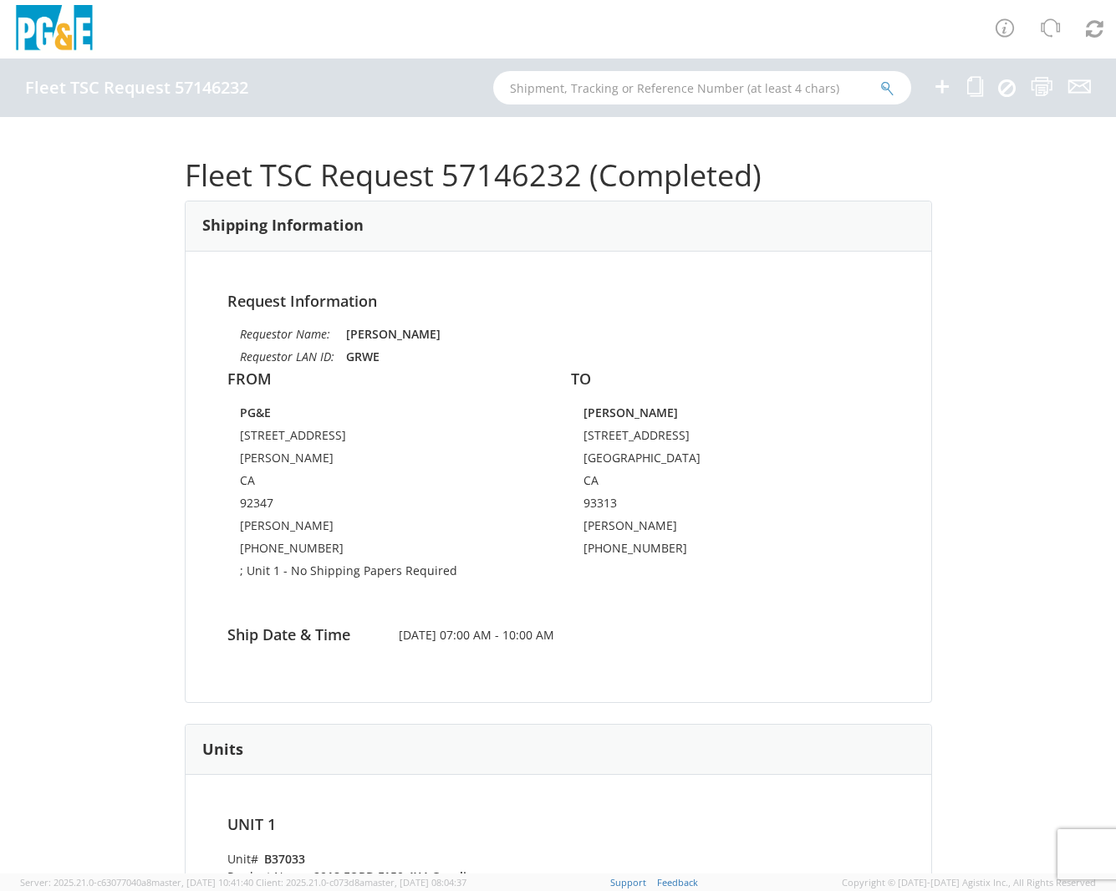
scroll to position [84, 0]
